Goal: Navigation & Orientation: Find specific page/section

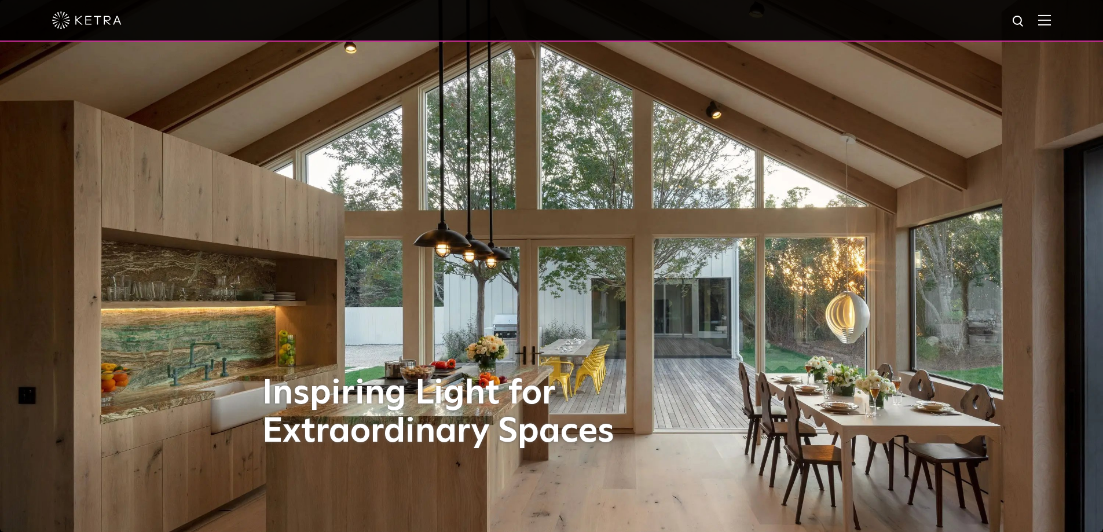
click at [1051, 17] on img at bounding box center [1044, 19] width 13 height 11
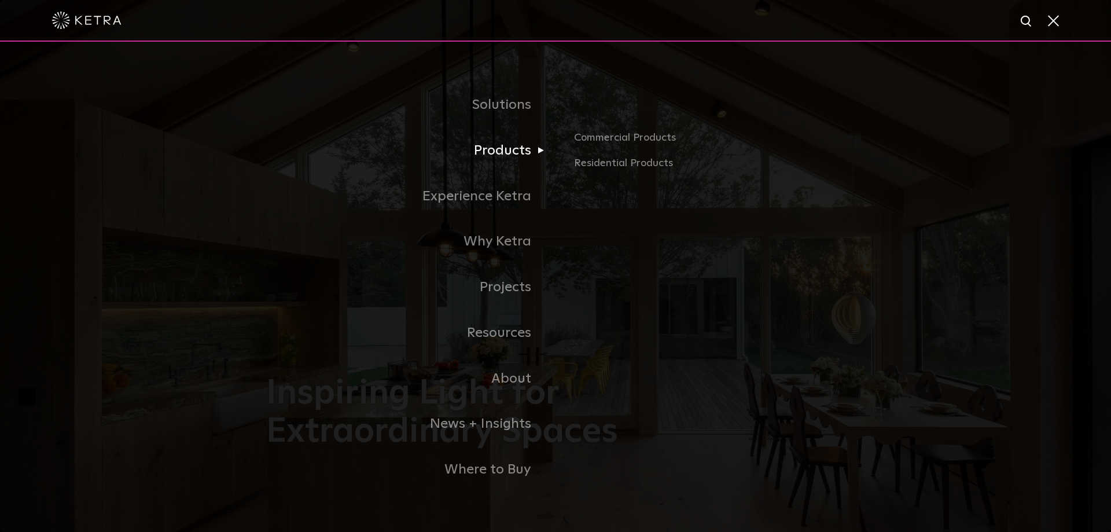
click at [522, 153] on link "Products" at bounding box center [410, 151] width 289 height 46
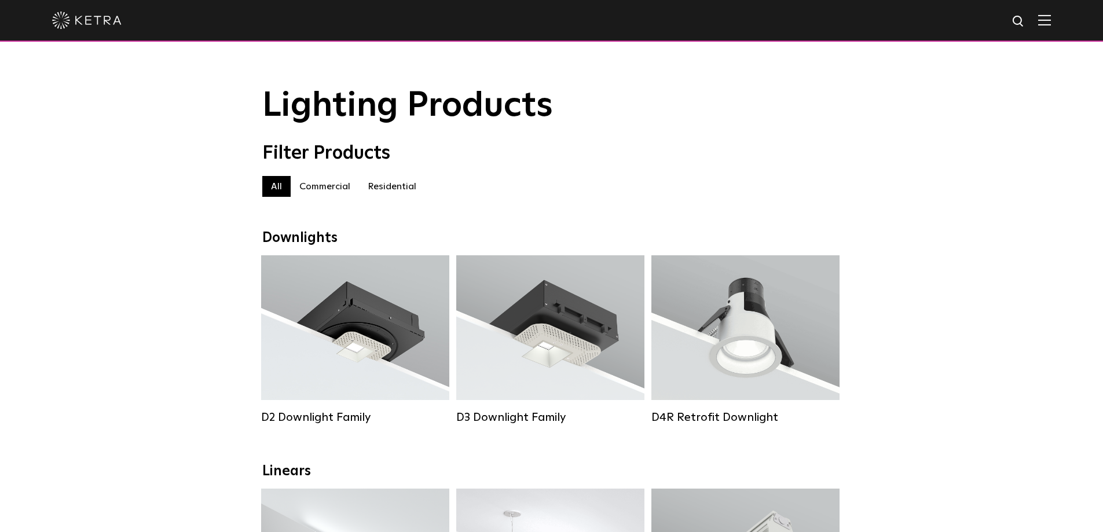
drag, startPoint x: 817, startPoint y: 433, endPoint x: 875, endPoint y: 293, distance: 151.6
click at [1051, 21] on img at bounding box center [1044, 19] width 13 height 11
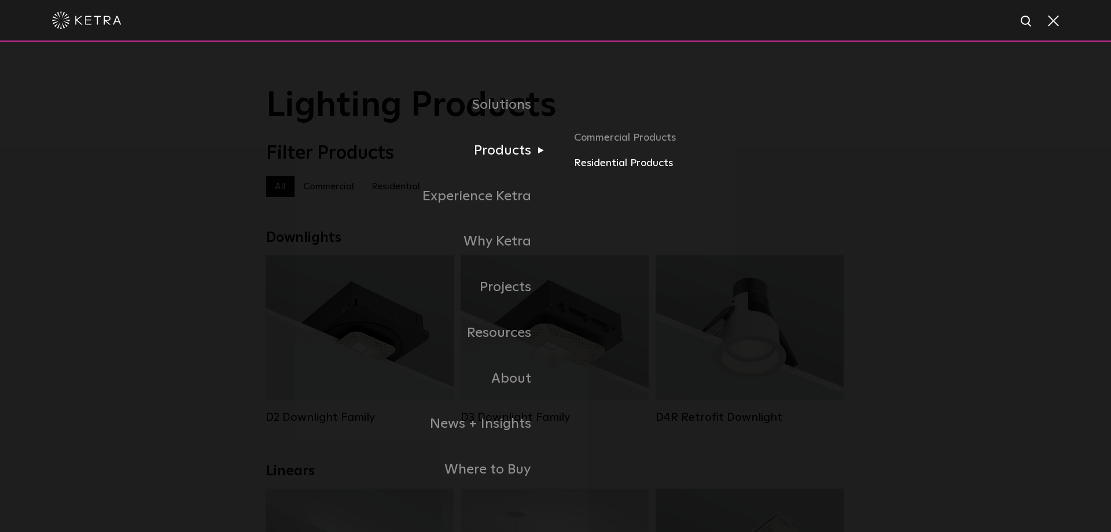
click at [585, 163] on link "Residential Products" at bounding box center [709, 163] width 271 height 17
